Goal: Task Accomplishment & Management: Use online tool/utility

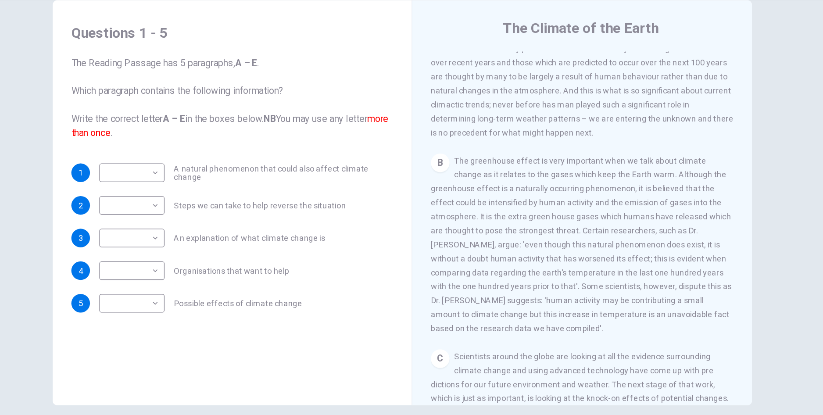
scroll to position [224, 0]
click at [222, 246] on body "Dashboard Practice Start a test Analysis English en ​ SITI [PERSON_NAME] [PERSO…" at bounding box center [411, 207] width 823 height 415
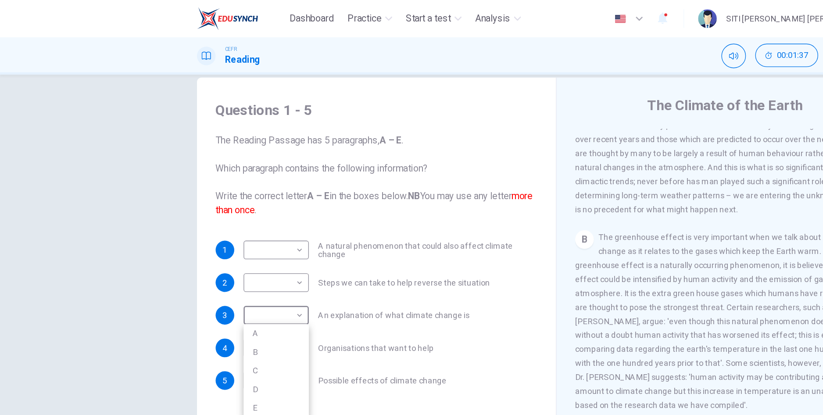
click at [218, 255] on li "A" at bounding box center [207, 251] width 49 height 14
type input "A"
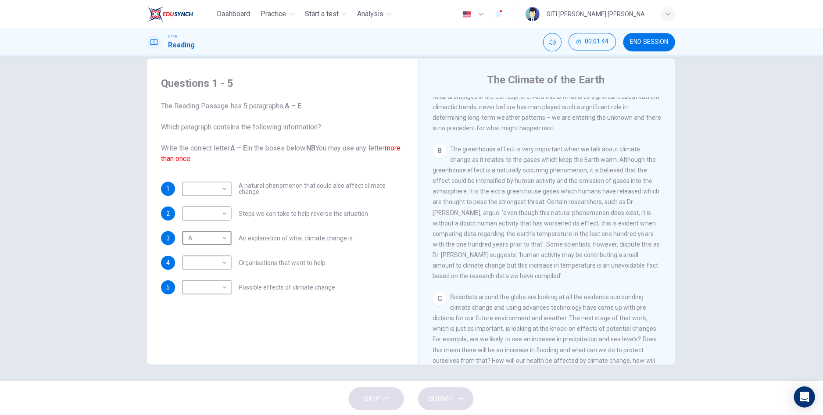
scroll to position [254, 0]
click at [220, 194] on body "Dashboard Practice Start a test Analysis English en ​ SITI [PERSON_NAME] [PERSO…" at bounding box center [411, 207] width 823 height 415
click at [213, 227] on li "C" at bounding box center [207, 230] width 49 height 14
click at [226, 191] on body "Dashboard Practice Start a test Analysis English en ​ SITI [PERSON_NAME] [PERSO…" at bounding box center [411, 207] width 823 height 415
click at [212, 217] on li "B" at bounding box center [207, 216] width 49 height 14
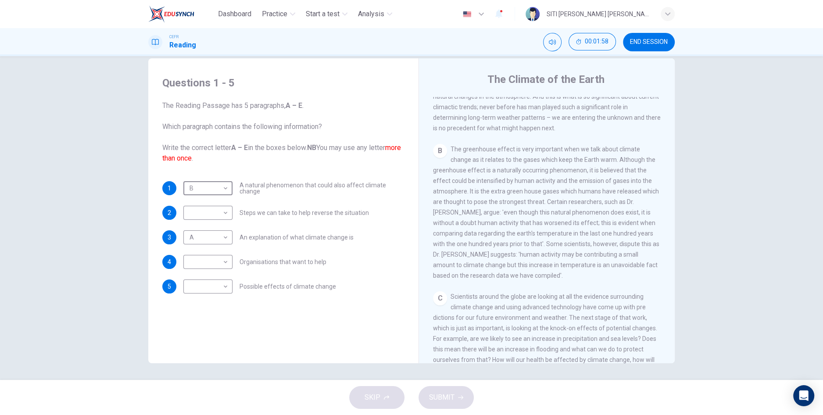
type input "B"
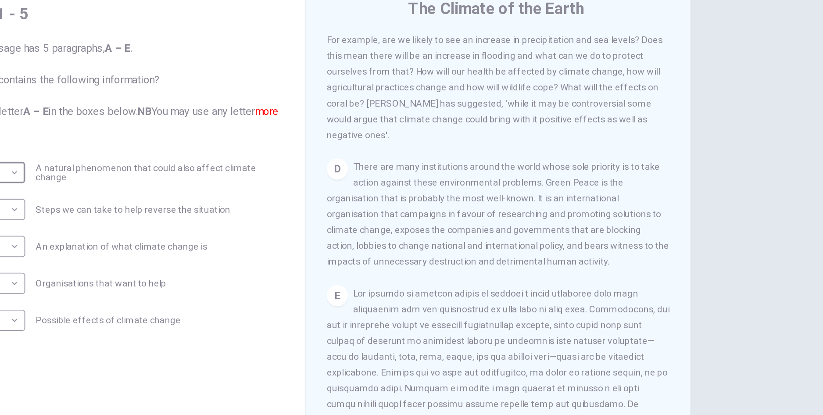
scroll to position [14, 0]
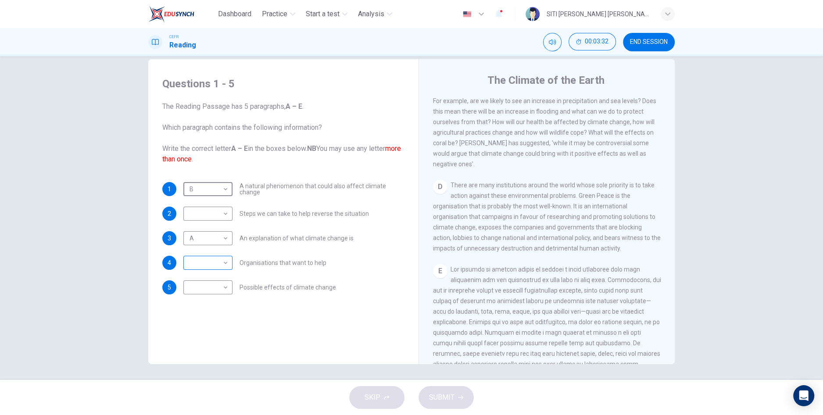
click at [225, 265] on body "Dashboard Practice Start a test Analysis English en ​ SITI [PERSON_NAME] [PERSO…" at bounding box center [411, 207] width 823 height 415
click at [203, 314] on li "D" at bounding box center [207, 319] width 49 height 14
type input "D"
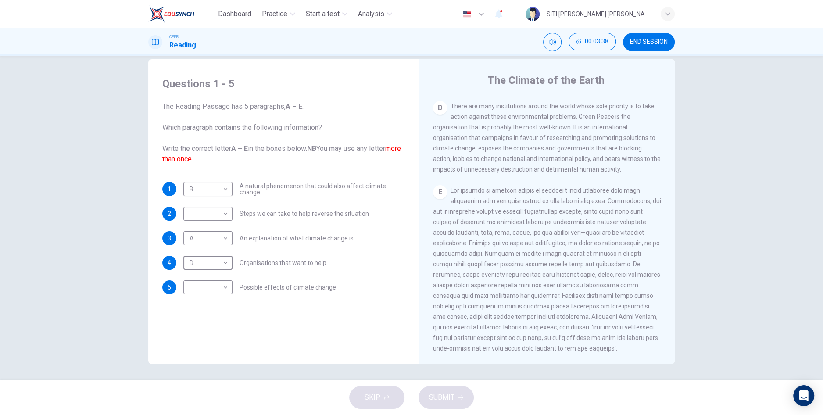
scroll to position [587, 0]
click at [225, 219] on body "Dashboard Practice Start a test Analysis English en ​ SITI [PERSON_NAME] [PERSO…" at bounding box center [411, 207] width 823 height 415
click at [208, 292] on div at bounding box center [411, 207] width 823 height 415
click at [225, 218] on body "Dashboard Practice Start a test Analysis English en ​ SITI [PERSON_NAME] [PERSO…" at bounding box center [411, 207] width 823 height 415
click at [216, 286] on li "E" at bounding box center [207, 284] width 49 height 14
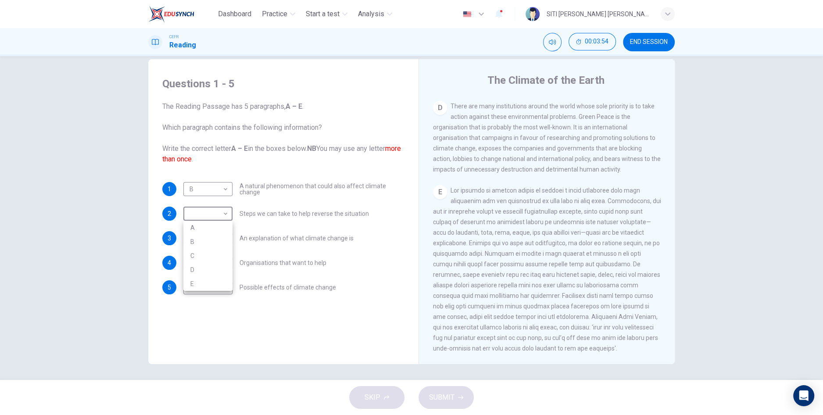
type input "E"
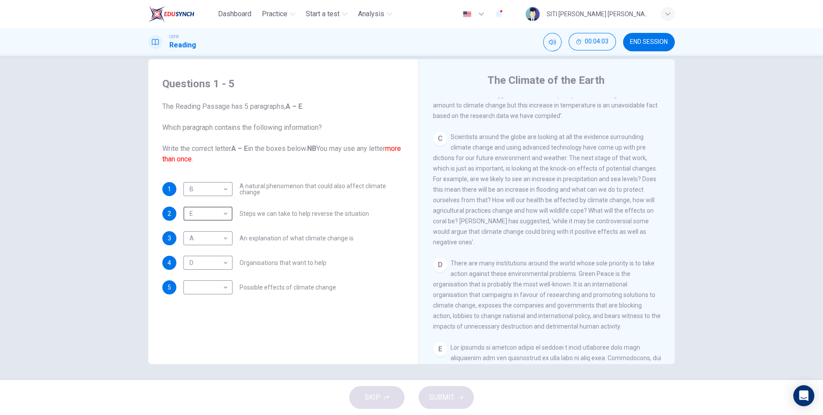
scroll to position [414, 0]
click at [224, 291] on body "Dashboard Practice Start a test Analysis English en ​ SITI [PERSON_NAME] [PERSO…" at bounding box center [411, 207] width 823 height 415
click at [214, 331] on li "C" at bounding box center [207, 330] width 49 height 14
type input "C"
click at [545, 45] on button "Mute" at bounding box center [552, 42] width 18 height 18
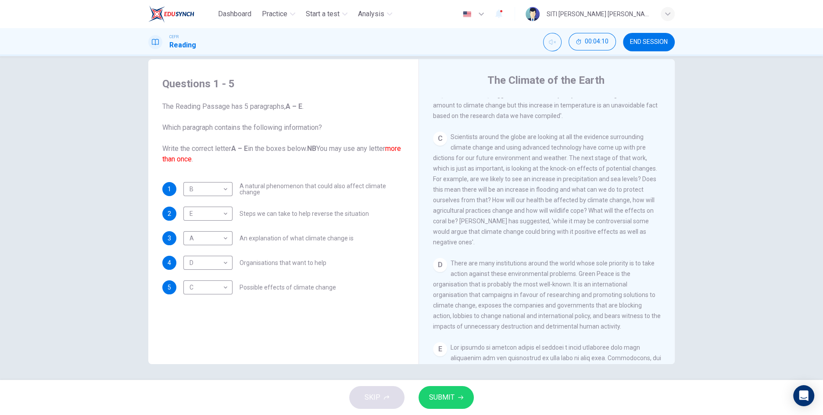
click at [446, 406] on button "SUBMIT" at bounding box center [446, 397] width 55 height 23
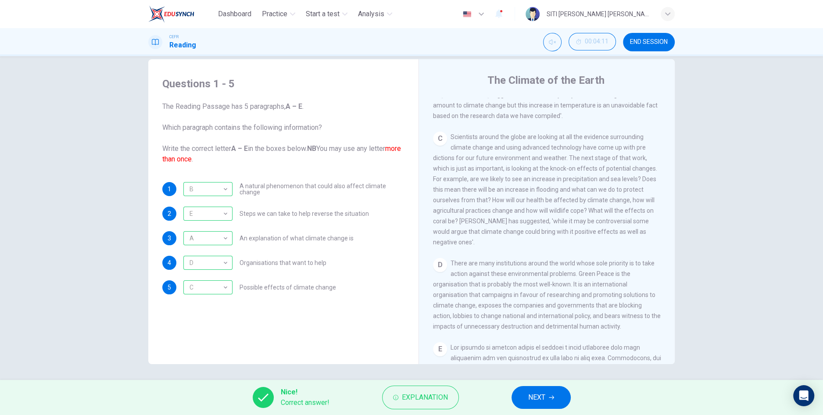
click at [554, 406] on button "NEXT" at bounding box center [541, 397] width 59 height 23
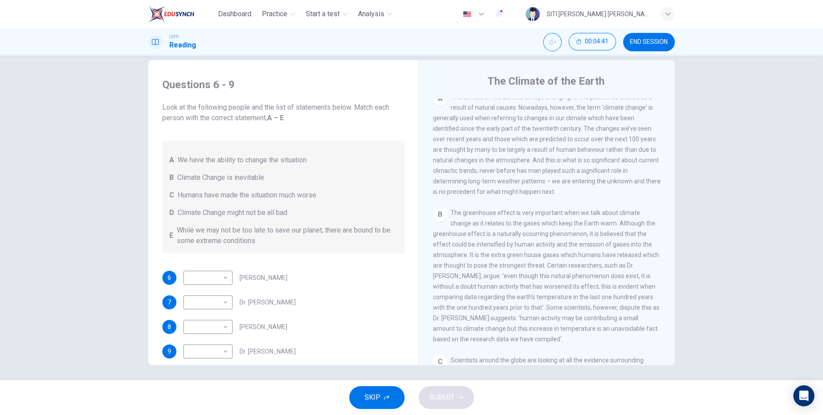
scroll to position [193, 0]
click at [221, 283] on body "Dashboard Practice Start a test Analysis English en ​ SITI [PERSON_NAME] [PERSO…" at bounding box center [411, 207] width 823 height 415
click at [209, 321] on li "C" at bounding box center [207, 320] width 49 height 14
type input "C"
click at [224, 304] on body "Dashboard Practice Start a test Analysis English en ​ SITI [PERSON_NAME] [PERSO…" at bounding box center [411, 207] width 823 height 415
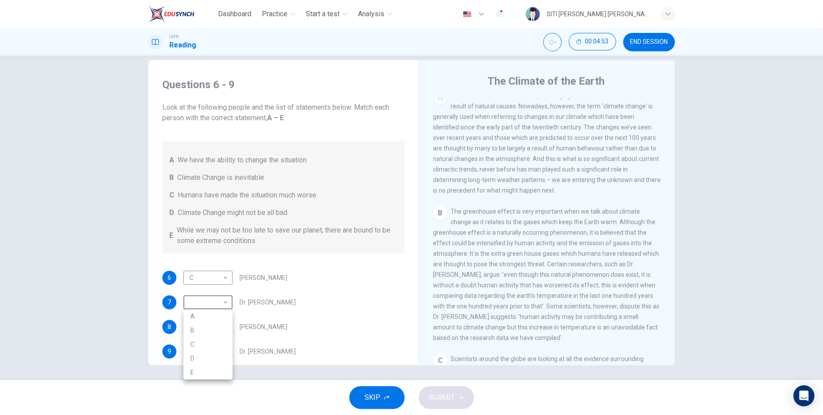
click at [215, 347] on li "C" at bounding box center [207, 344] width 49 height 14
type input "C"
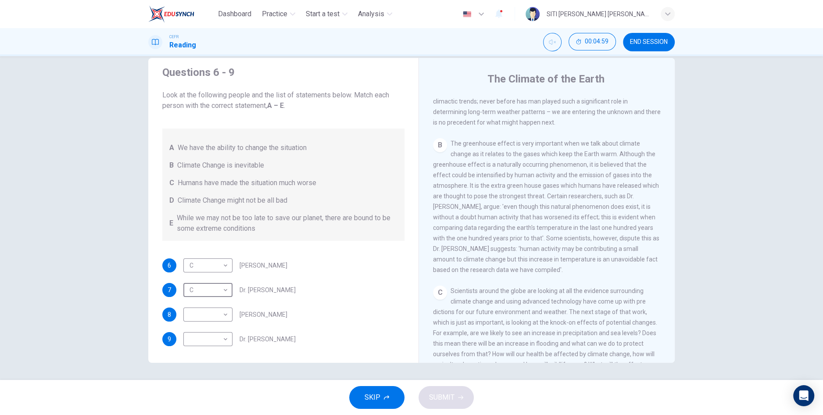
scroll to position [256, 0]
click at [231, 337] on div "​ ​" at bounding box center [207, 339] width 49 height 14
click at [225, 340] on body "Dashboard Practice Start a test Analysis English en ​ SITI [PERSON_NAME] [PERSO…" at bounding box center [411, 207] width 823 height 415
click at [218, 365] on li "B" at bounding box center [207, 359] width 49 height 14
type input "B"
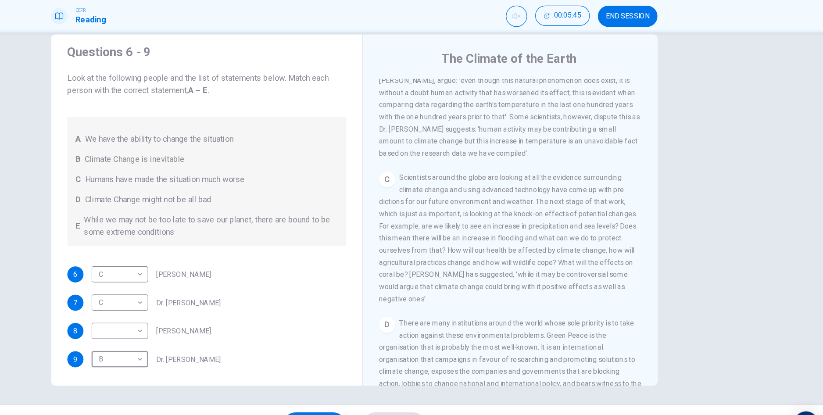
scroll to position [0, 0]
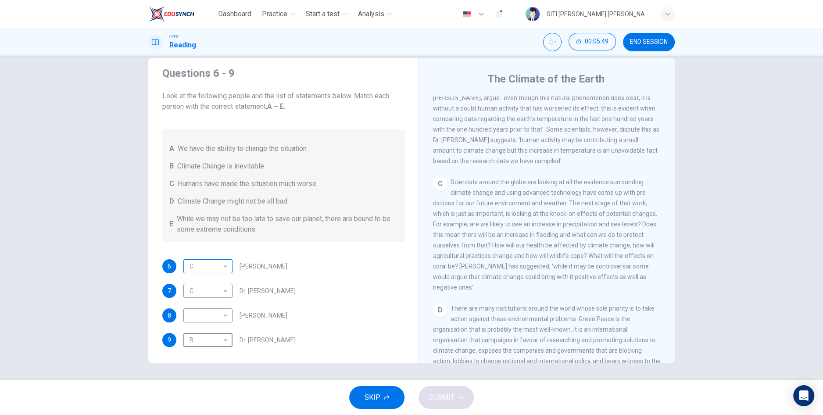
click at [223, 266] on body "Dashboard Practice Start a test Analysis English en ​ SITI [PERSON_NAME] [PERSO…" at bounding box center [411, 207] width 823 height 415
click at [212, 323] on li "D" at bounding box center [207, 322] width 49 height 14
type input "D"
click at [224, 326] on body "Dashboard Practice Start a test Analysis English en ​ SITI [PERSON_NAME] [PERSO…" at bounding box center [411, 207] width 823 height 415
click at [213, 383] on li "E" at bounding box center [207, 385] width 49 height 14
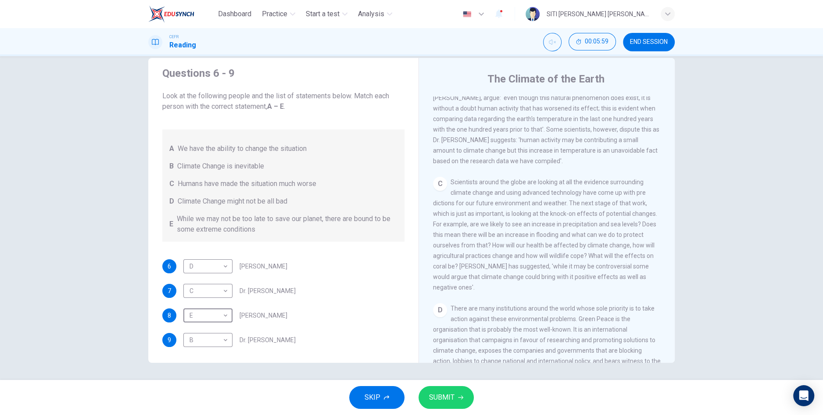
type input "E"
click at [226, 317] on body "Dashboard Practice Start a test Analysis English en ​ SITI [PERSON_NAME] [PERSO…" at bounding box center [411, 207] width 823 height 415
click at [216, 386] on li "E" at bounding box center [207, 385] width 49 height 14
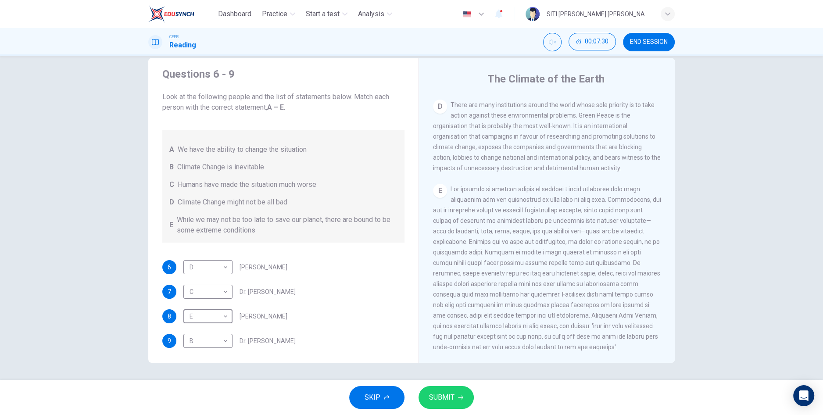
click at [452, 399] on span "SUBMIT" at bounding box center [441, 397] width 25 height 12
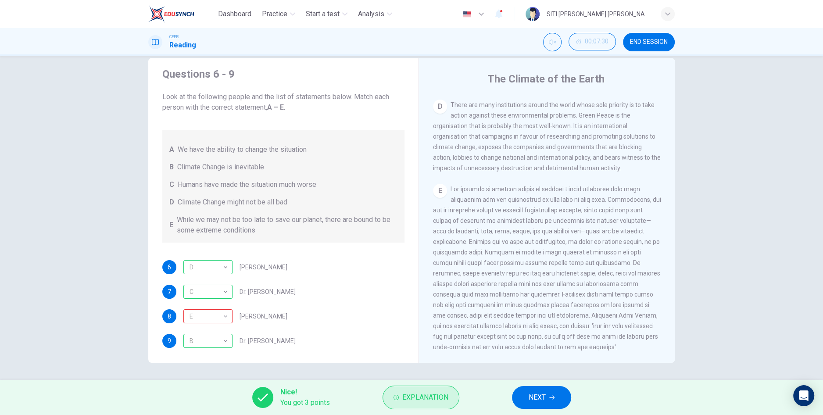
click at [442, 399] on span "Explanation" at bounding box center [425, 397] width 46 height 12
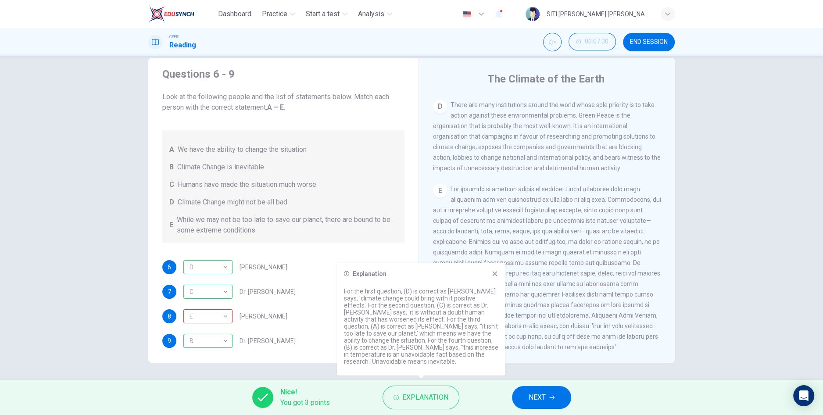
click at [503, 277] on div "Explanation For the first question, (D) is correct as [PERSON_NAME] says, 'clim…" at bounding box center [421, 319] width 169 height 112
click at [496, 271] on icon at bounding box center [495, 273] width 7 height 7
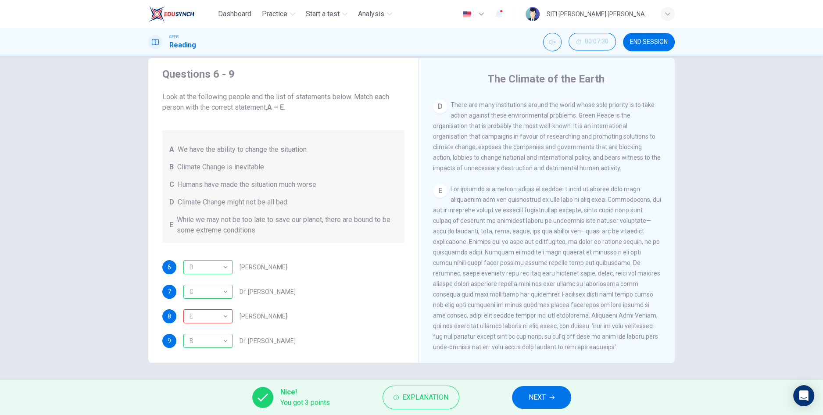
click at [527, 402] on button "NEXT" at bounding box center [541, 397] width 59 height 23
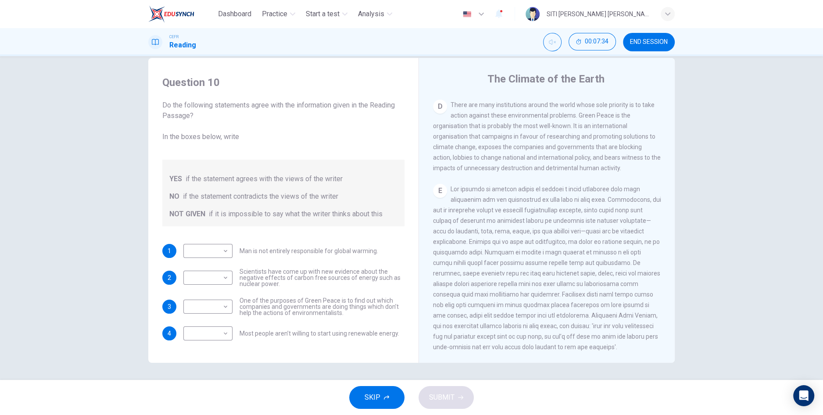
click at [374, 401] on span "SKIP" at bounding box center [373, 397] width 16 height 12
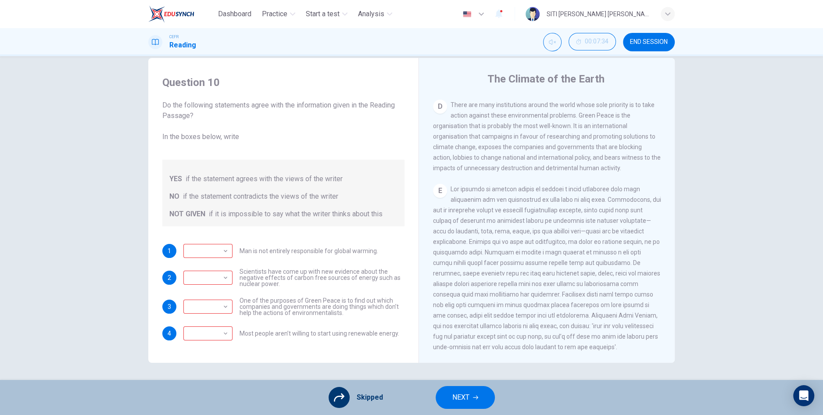
click at [471, 391] on button "NEXT" at bounding box center [465, 397] width 59 height 23
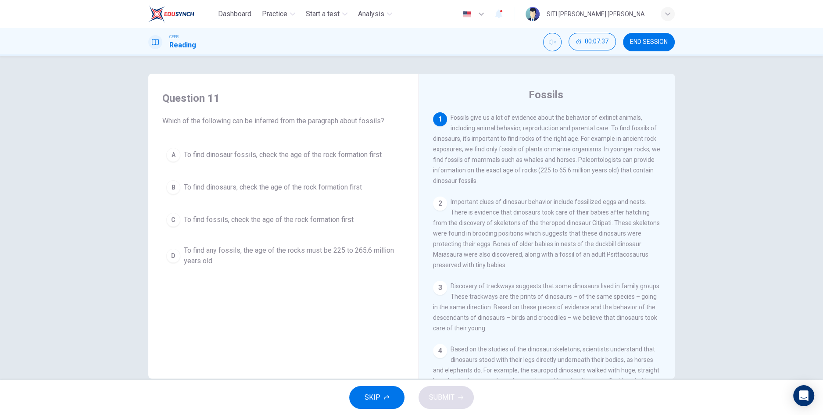
click at [643, 39] on span "END SESSION" at bounding box center [649, 42] width 38 height 7
